Goal: Task Accomplishment & Management: Manage account settings

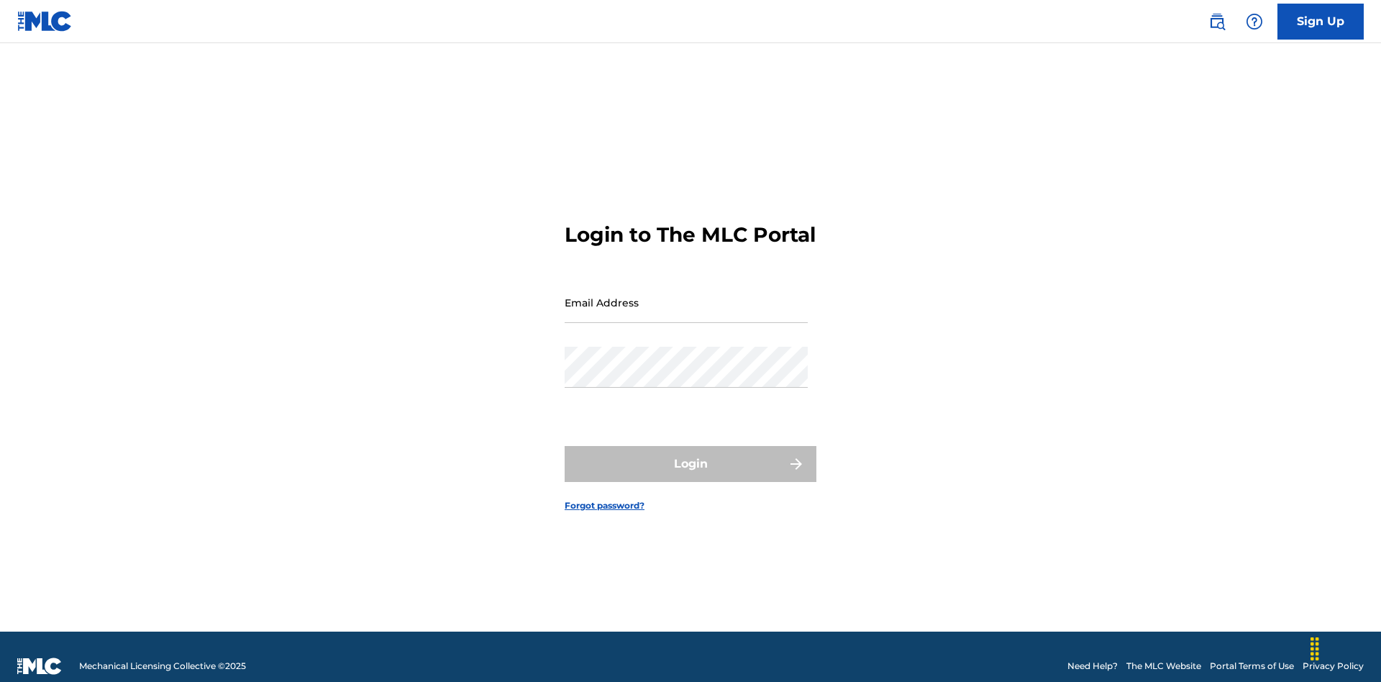
scroll to position [19, 0]
click at [686, 296] on input "Email Address" at bounding box center [686, 302] width 243 height 41
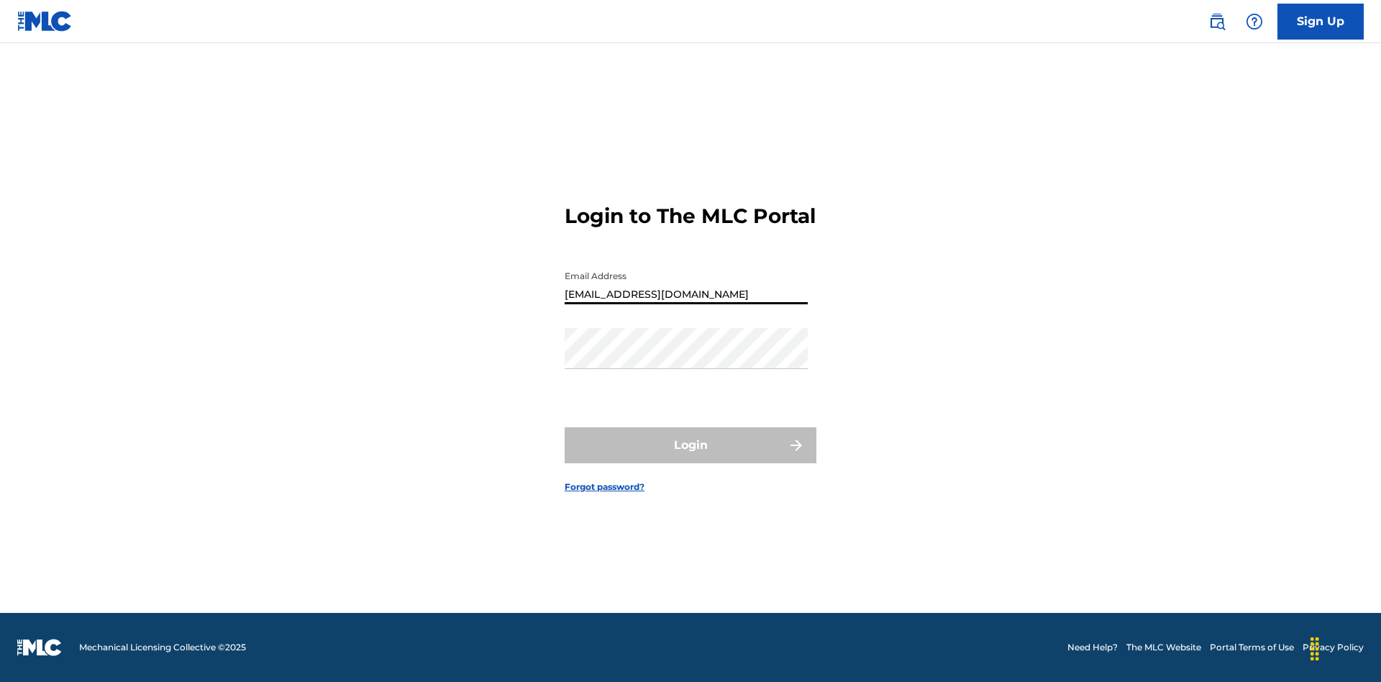
type input "CleoSongwriter@gmail.com"
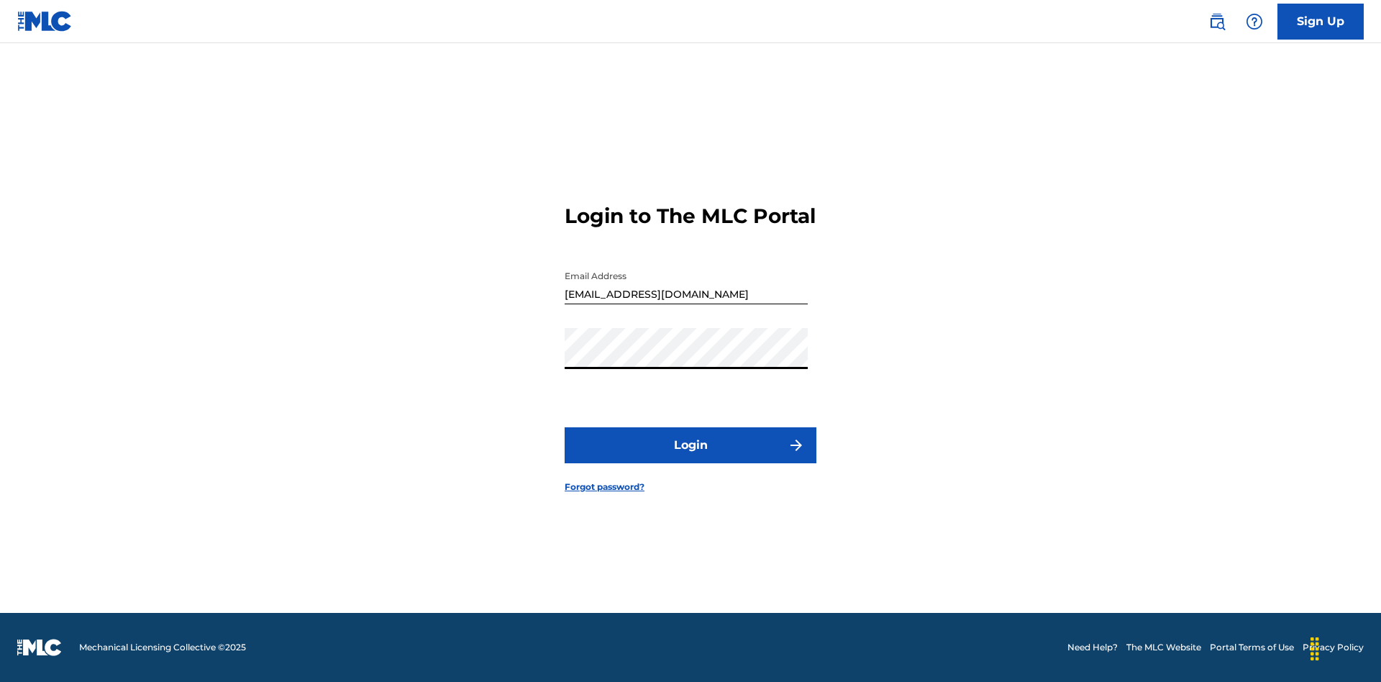
click at [691, 457] on button "Login" at bounding box center [691, 445] width 252 height 36
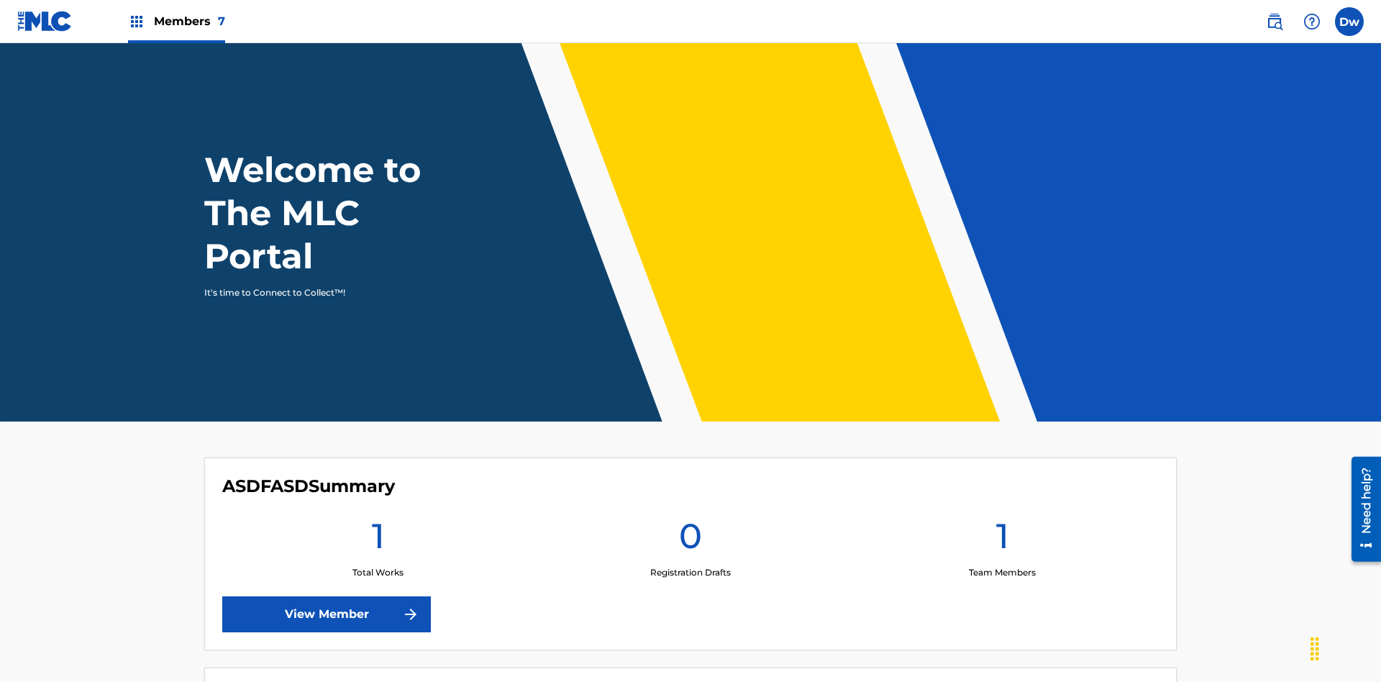
click at [1349, 21] on label at bounding box center [1349, 21] width 29 height 29
click at [1349, 22] on input "Dw DvpYb1JGgK wOhThZdvCb cleosongwriter@gmail.com Profile Log out" at bounding box center [1349, 22] width 0 height 0
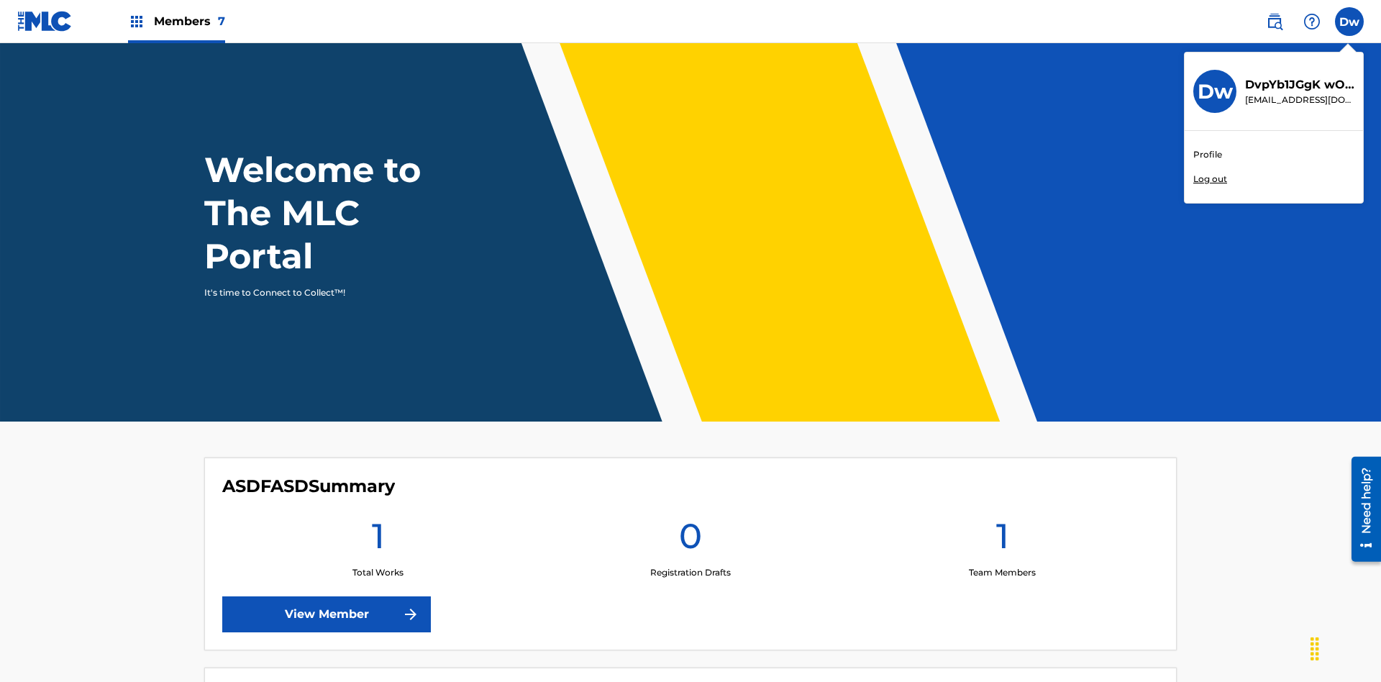
click at [1207, 155] on link "Profile" at bounding box center [1207, 154] width 29 height 13
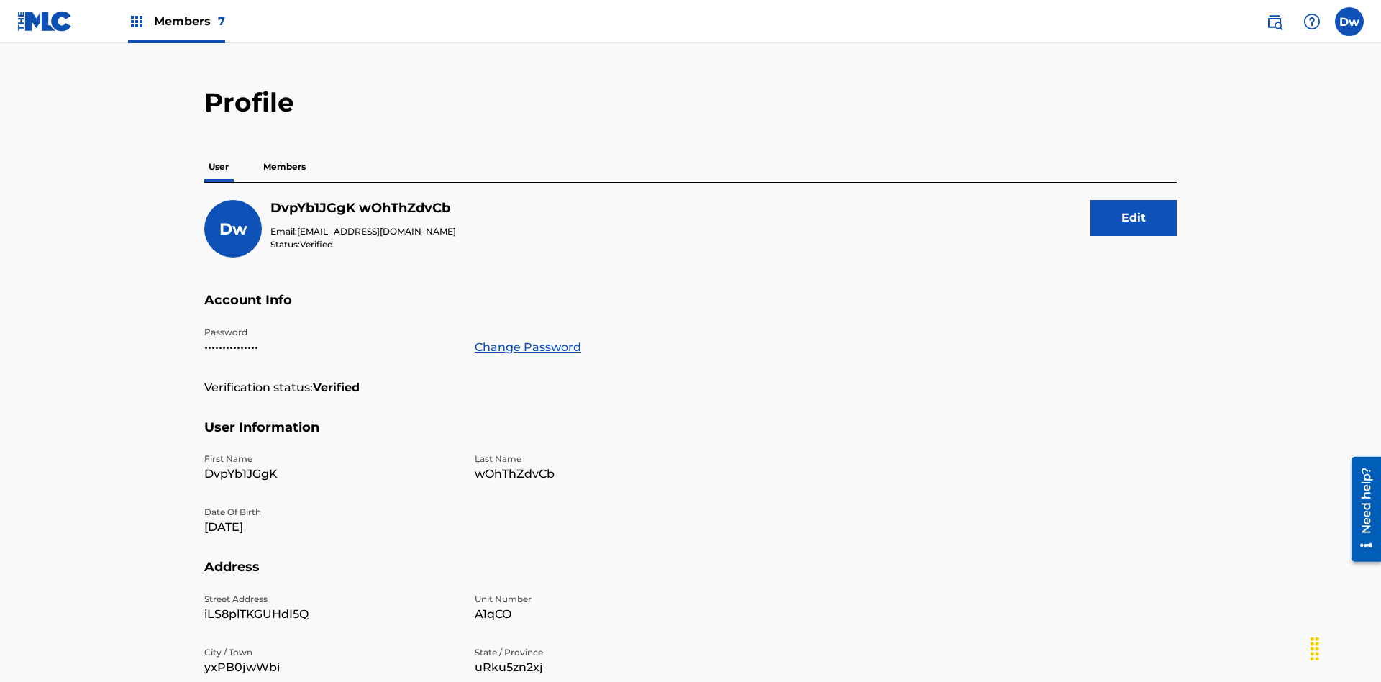
click at [1134, 200] on button "Edit" at bounding box center [1134, 218] width 86 height 36
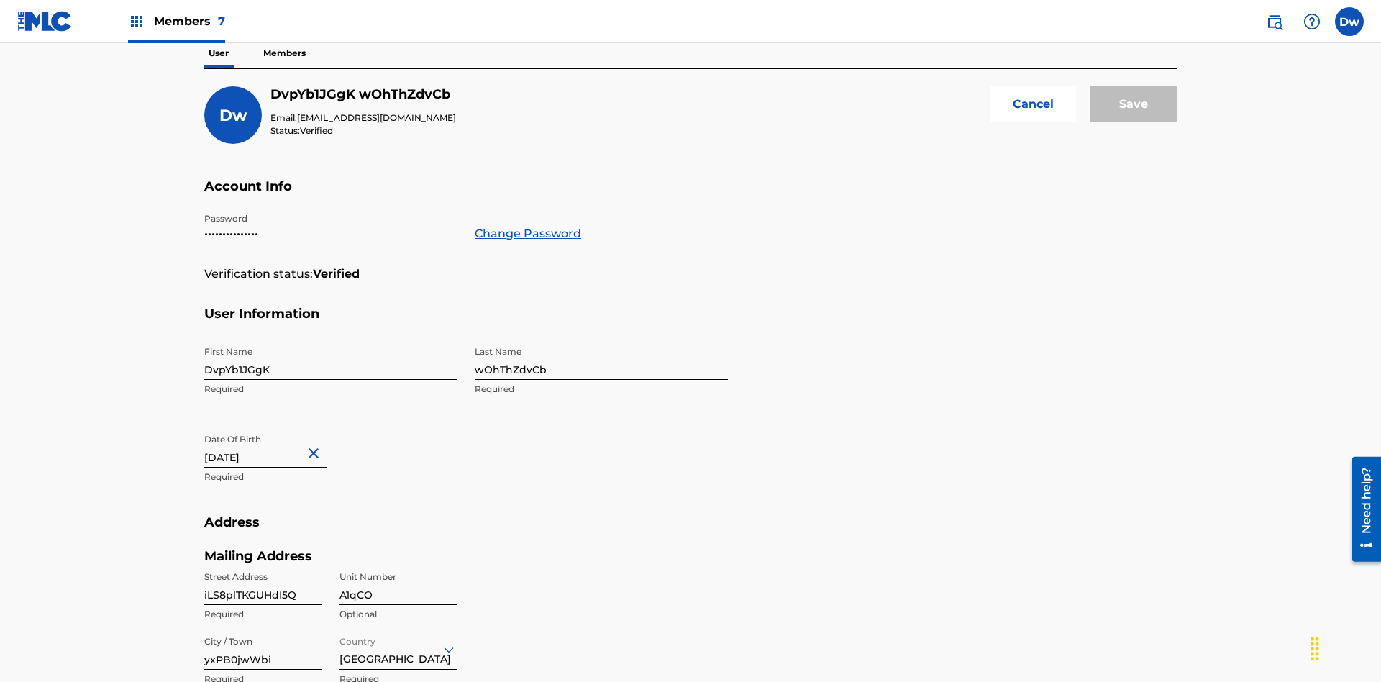
click at [331, 339] on input "DvpYb1JGgK" at bounding box center [330, 359] width 253 height 41
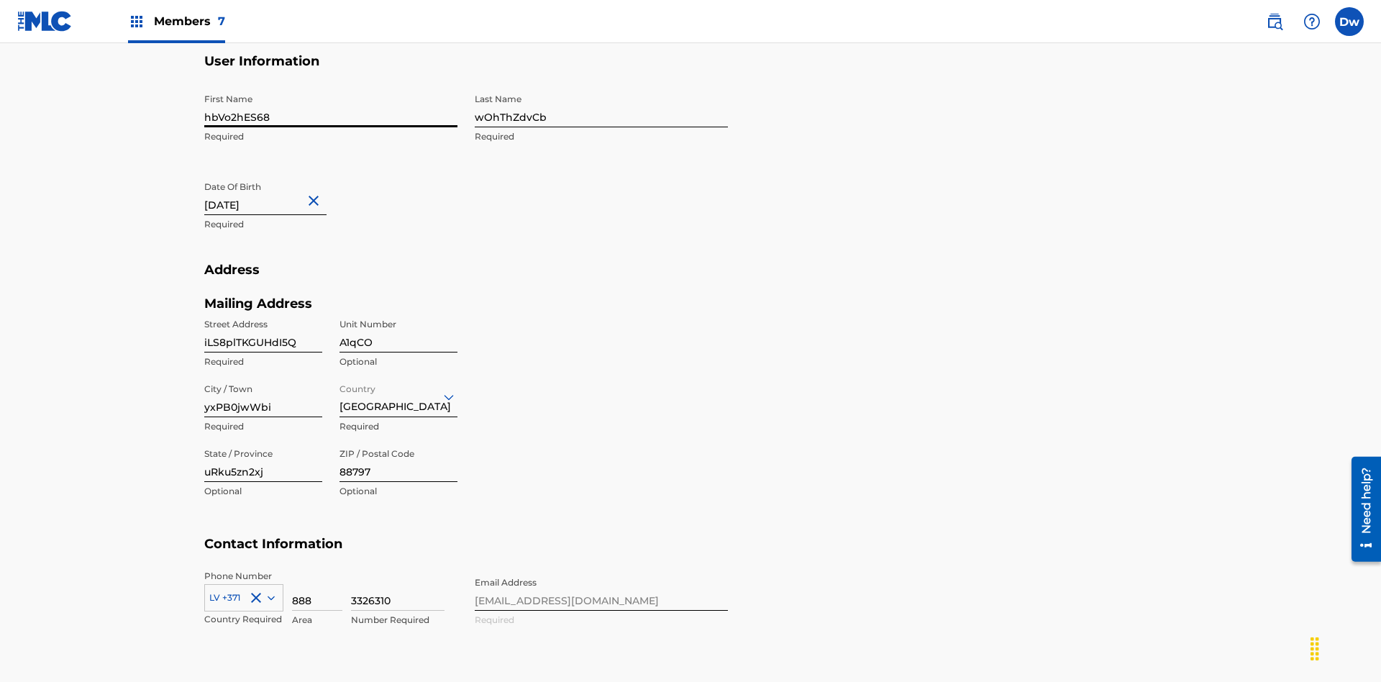
type input "hbVo2hES68"
click at [601, 106] on input "wOhThZdvCb" at bounding box center [601, 106] width 253 height 41
type input "AqcbTSTvT1"
click at [277, 174] on input "January 20 2024" at bounding box center [265, 194] width 122 height 41
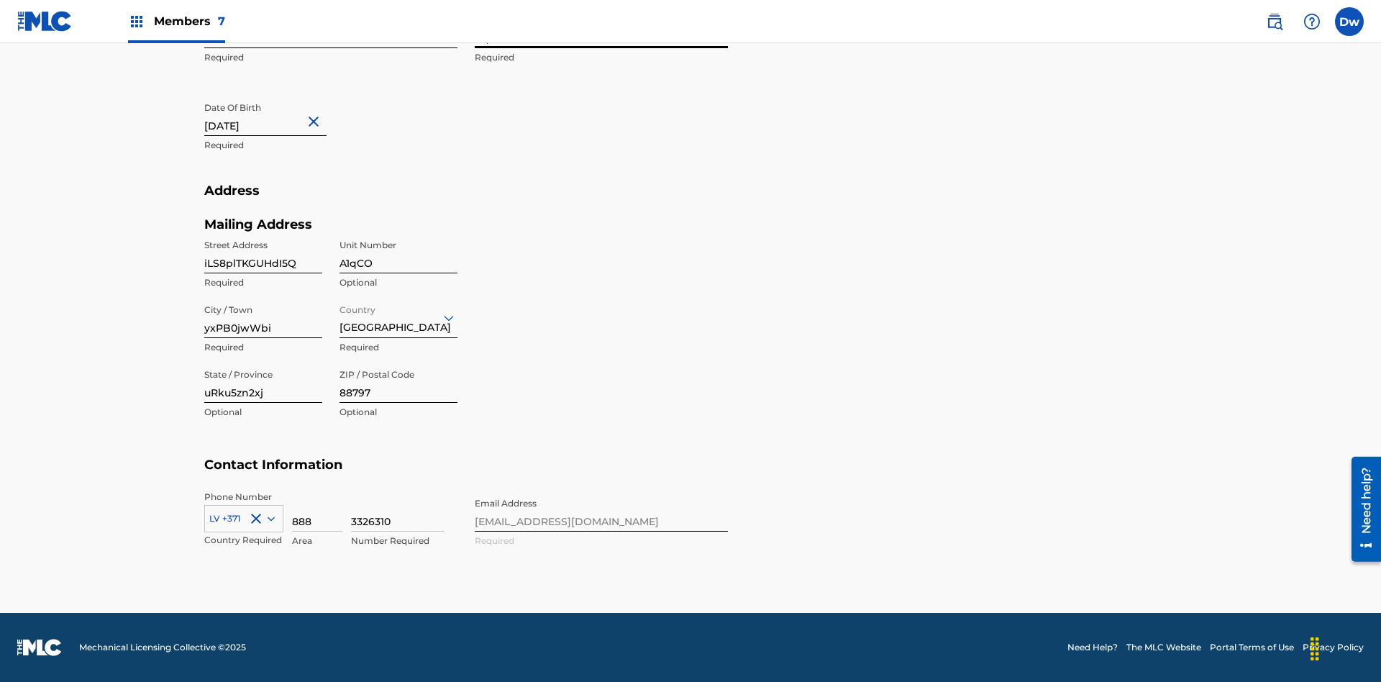
select select "2024"
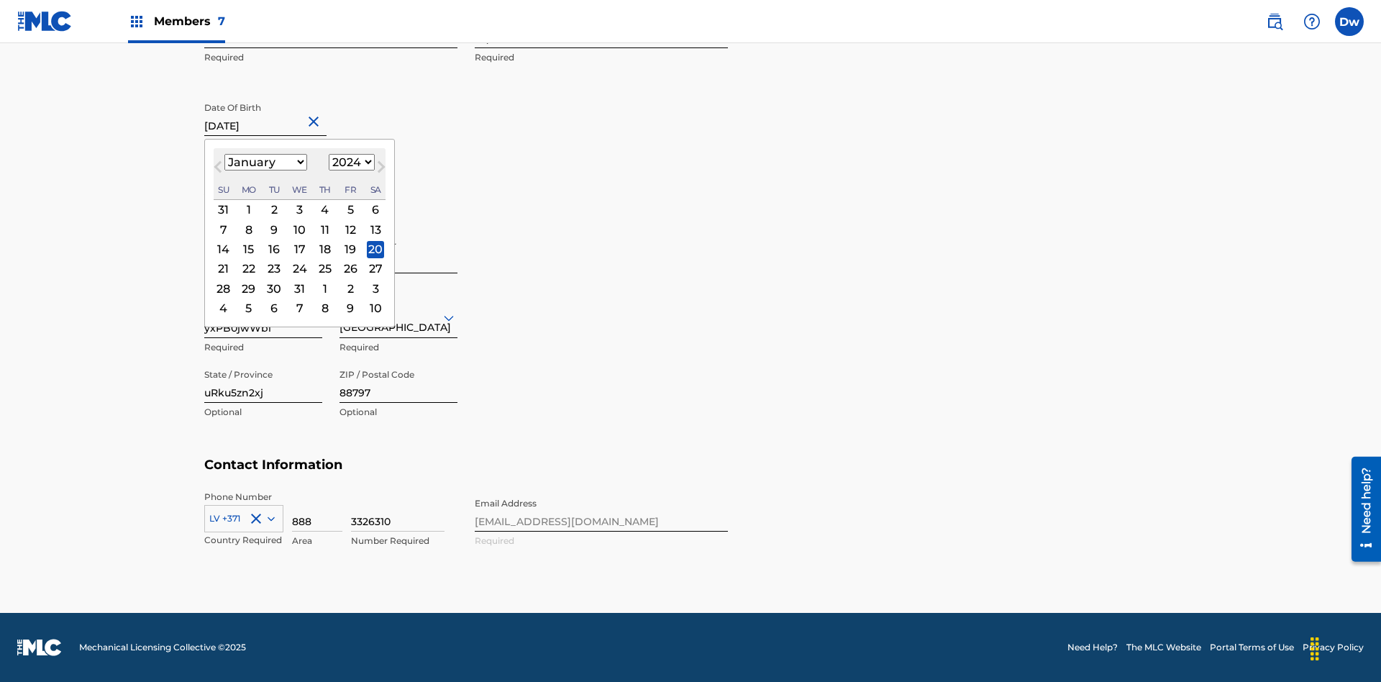
click at [265, 163] on select "January February March April May June July August September October November De…" at bounding box center [265, 162] width 83 height 17
select select "2"
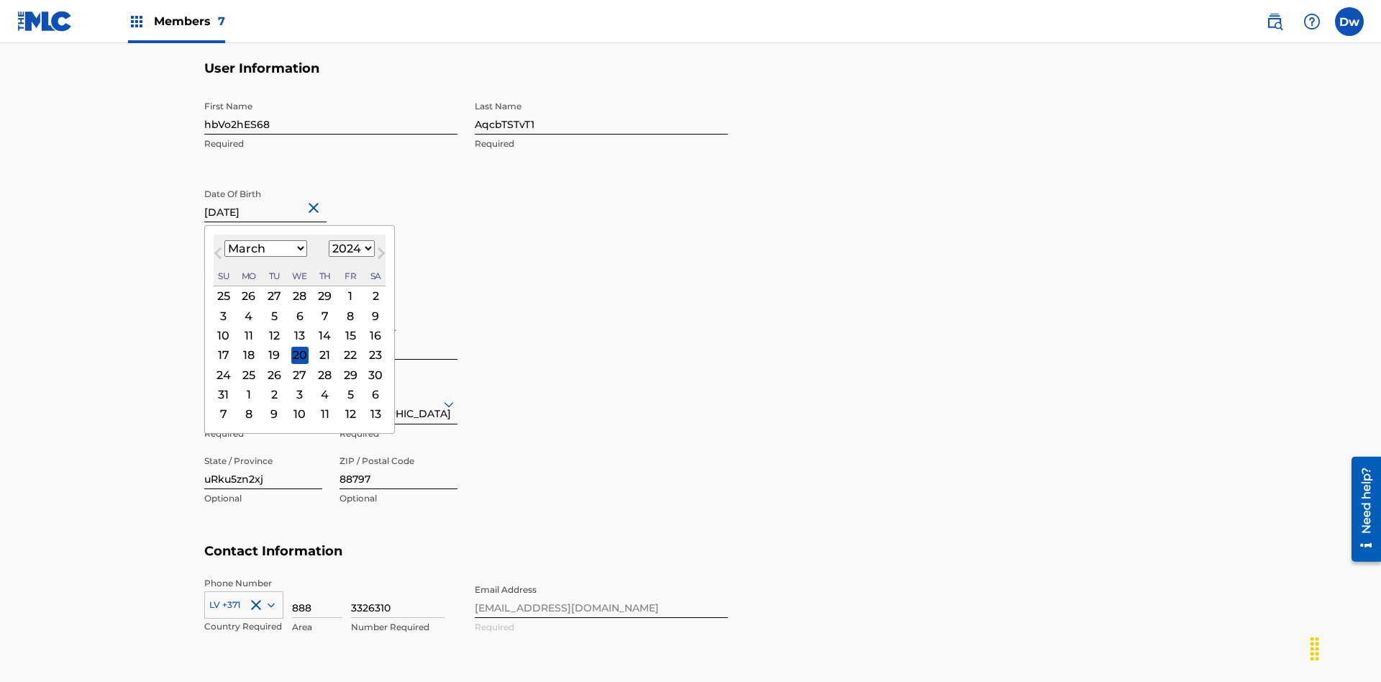
click at [350, 249] on select "1900 1901 1902 1903 1904 1905 1906 1907 1908 1909 1910 1911 1912 1913 1914 1915…" at bounding box center [352, 248] width 46 height 17
select select "2024"
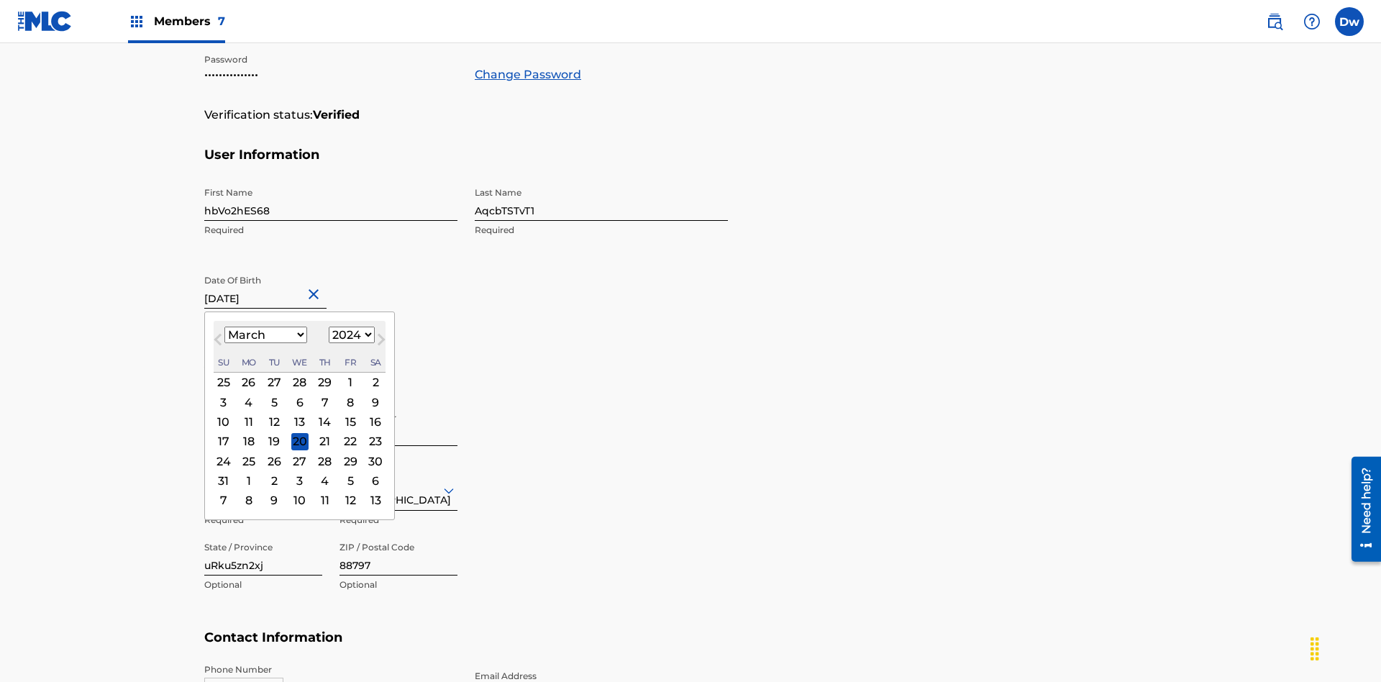
click at [350, 335] on select "1900 1901 1902 1903 1904 1905 1906 1907 1908 1909 1910 1911 1912 1913 1914 1915…" at bounding box center [352, 335] width 46 height 17
click at [348, 433] on div "22" at bounding box center [350, 441] width 17 height 17
type input "March 22 2024"
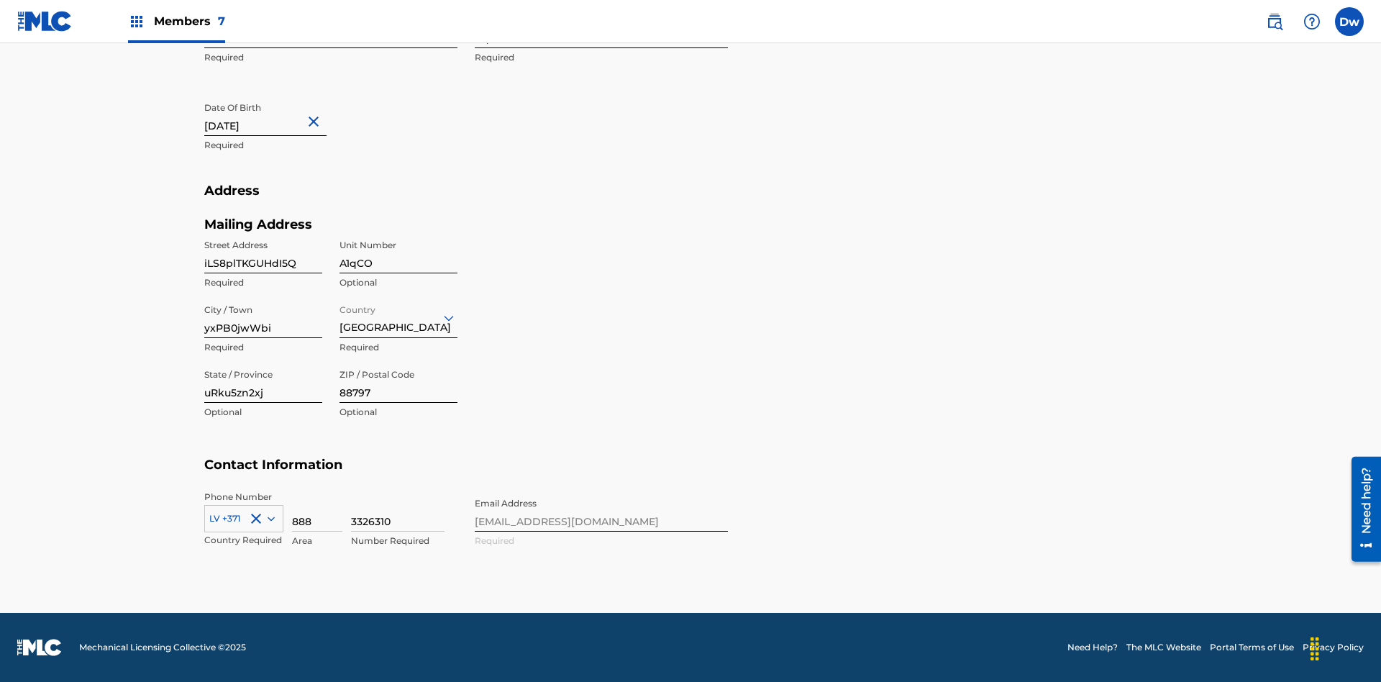
click at [263, 252] on input "iLS8plTKGUHdI5Q" at bounding box center [263, 252] width 118 height 41
type input "RQUT3gUFjpIitDy"
click at [399, 252] on input "A1qCO" at bounding box center [399, 252] width 118 height 41
type input "drexA"
click at [263, 317] on input "yxPB0jwWbi" at bounding box center [263, 317] width 118 height 41
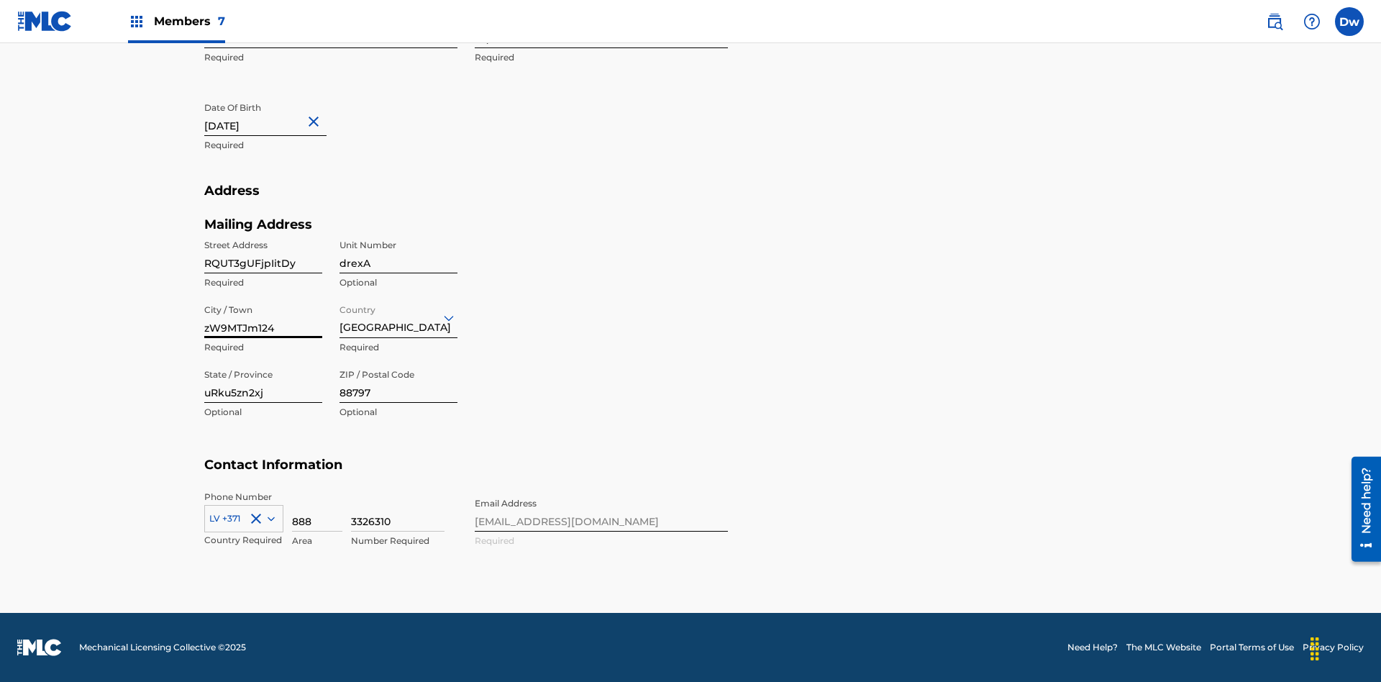
type input "zW9MTJm124"
click at [340, 317] on input "Country" at bounding box center [341, 317] width 3 height 15
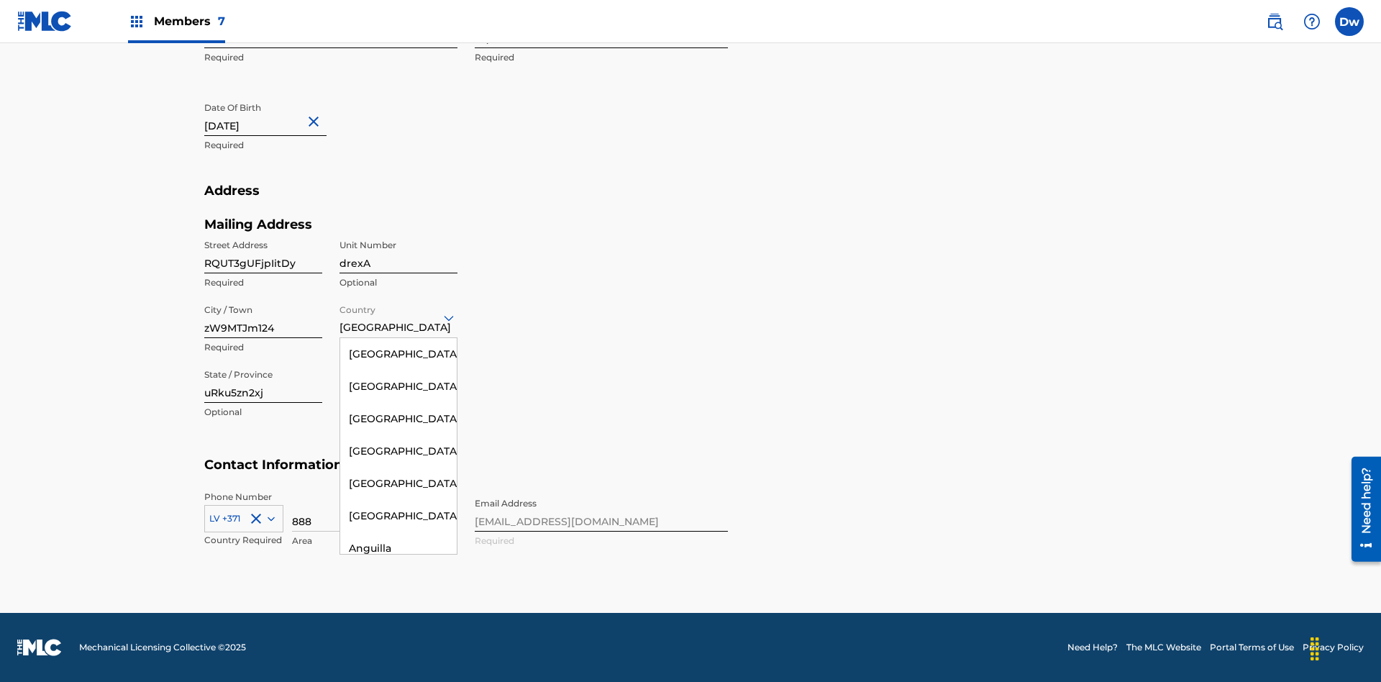
scroll to position [6228, 0]
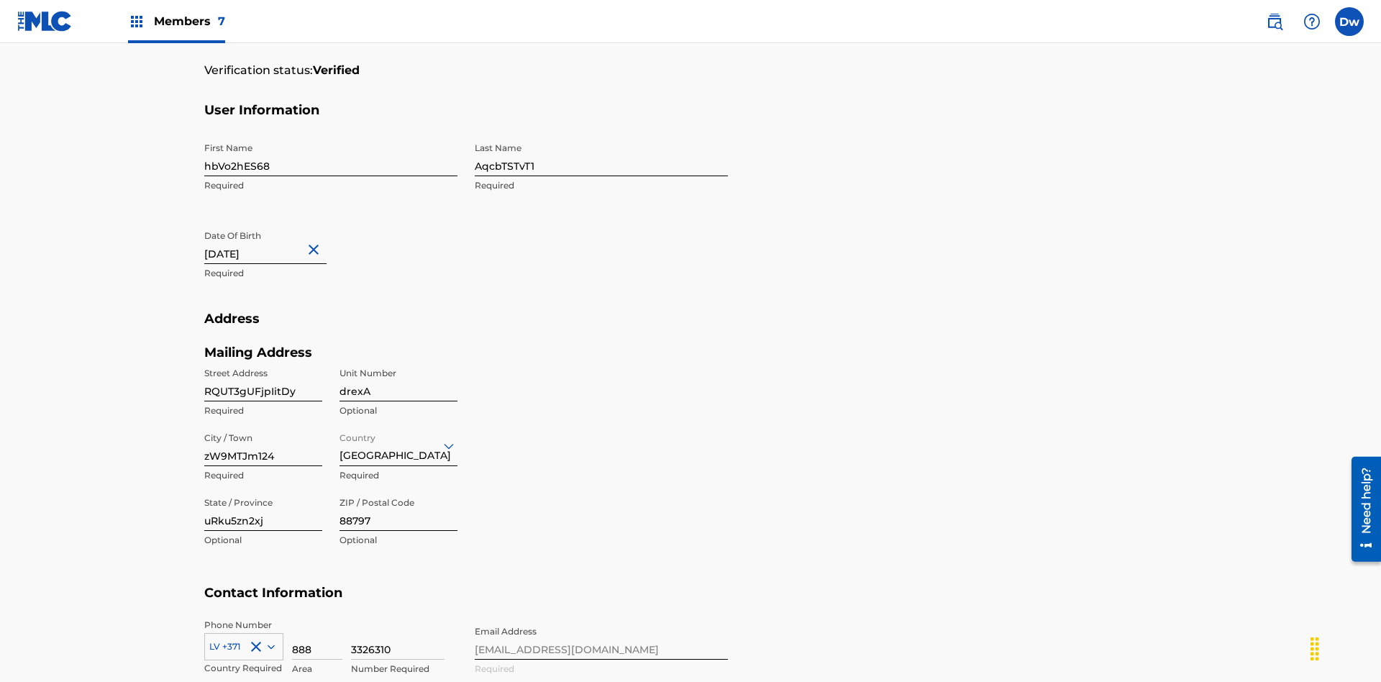
scroll to position [471, 0]
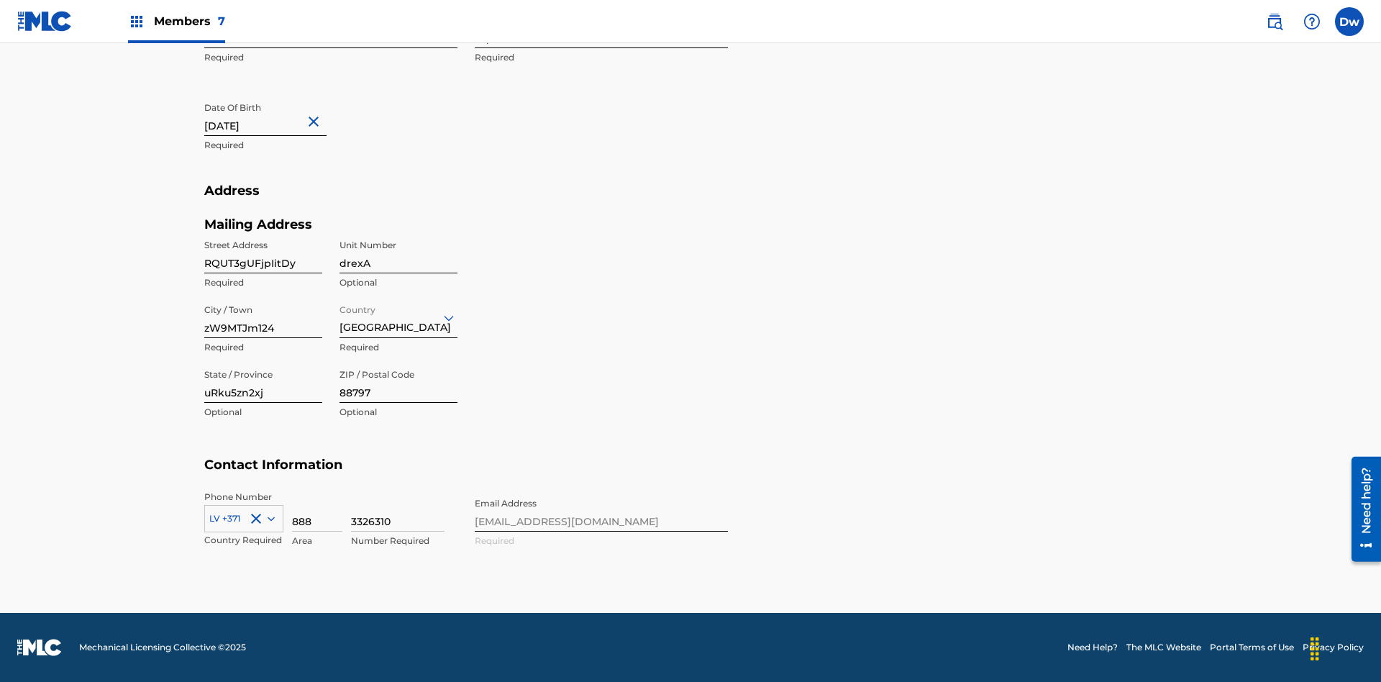
click at [263, 382] on input "uRku5zn2xj" at bounding box center [263, 382] width 118 height 41
type input "w3ZC3KdhN6"
click at [399, 382] on input "88797" at bounding box center [399, 382] width 118 height 41
type input "56859"
click at [268, 518] on icon at bounding box center [271, 518] width 7 height 4
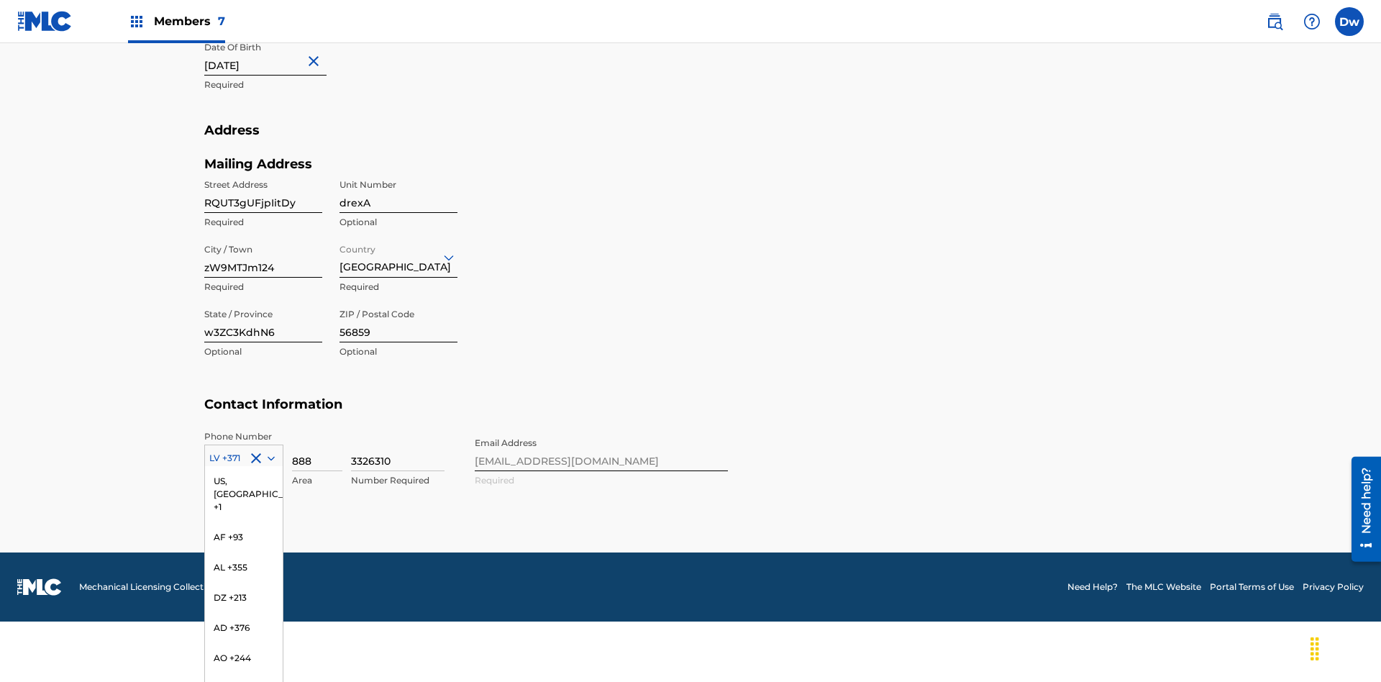
scroll to position [2997, 0]
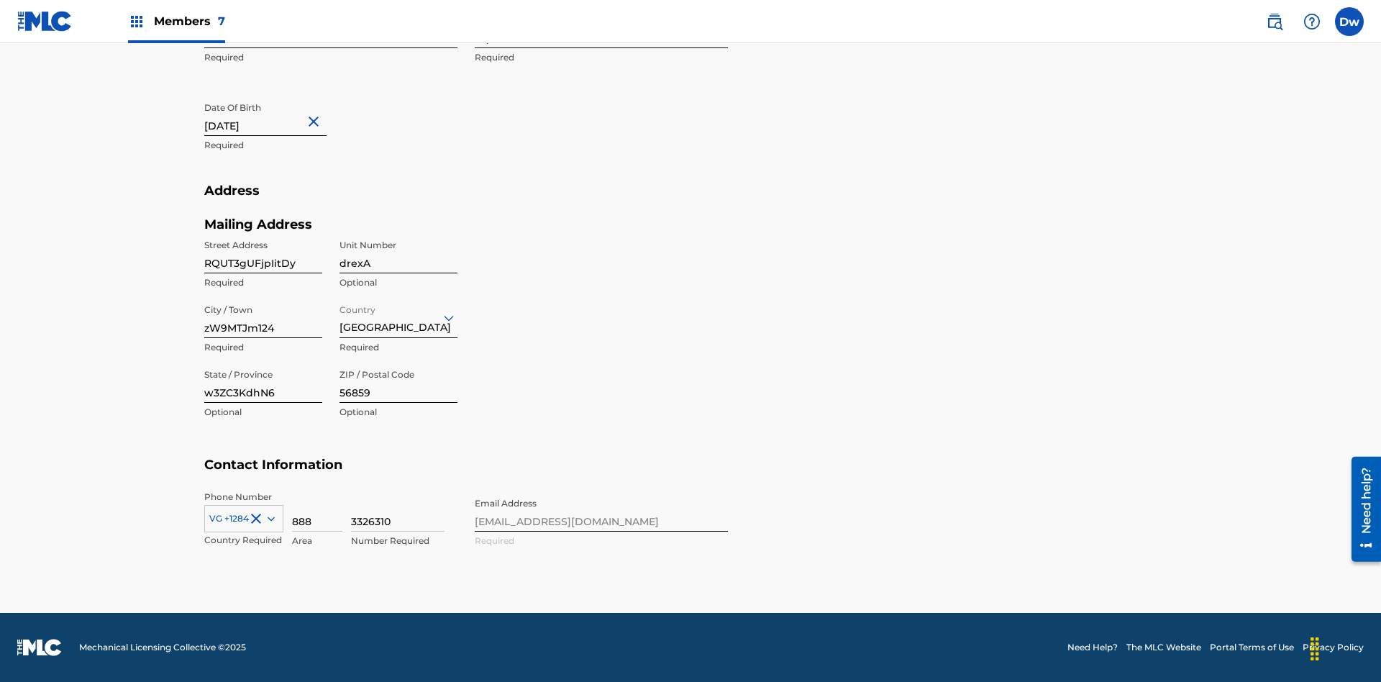
scroll to position [471, 0]
click at [317, 511] on input "888" at bounding box center [317, 511] width 50 height 41
type input "055"
click at [398, 511] on input "3326310" at bounding box center [398, 511] width 94 height 41
type input "7482952"
